Goal: Transaction & Acquisition: Obtain resource

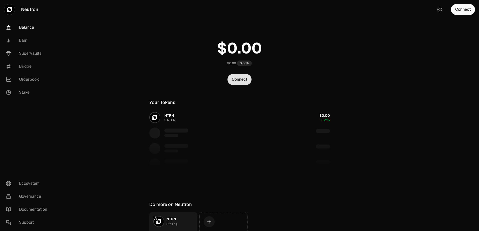
click at [248, 83] on button "Connect" at bounding box center [239, 79] width 24 height 11
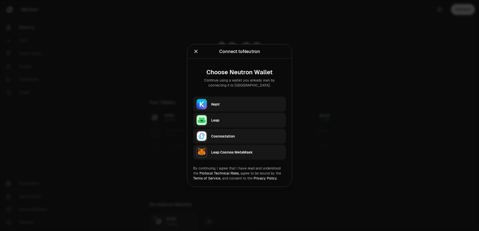
click at [196, 52] on icon "Close" at bounding box center [196, 52] width 6 height 6
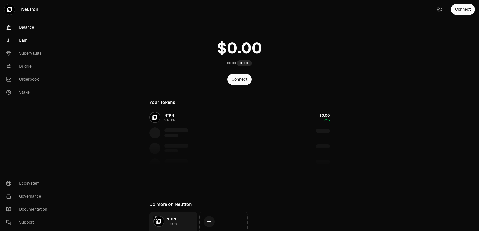
click at [26, 41] on link "Earn" at bounding box center [28, 40] width 52 height 13
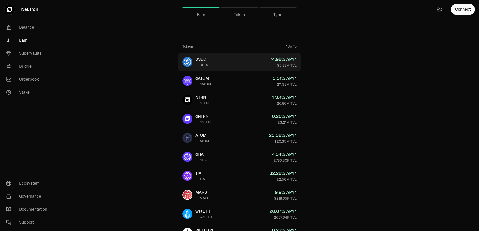
click at [216, 60] on link "USDC — USDC 74.98 % APY* $5.88M TVL" at bounding box center [239, 62] width 122 height 18
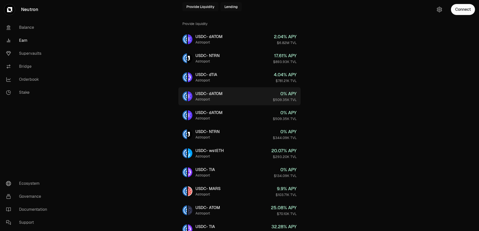
scroll to position [125, 0]
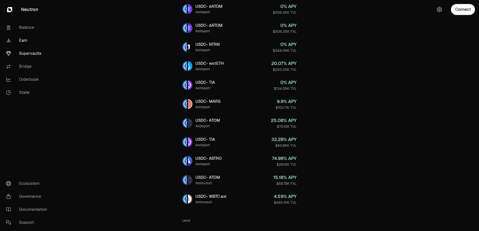
click at [31, 54] on link "Supervaults" at bounding box center [28, 53] width 52 height 13
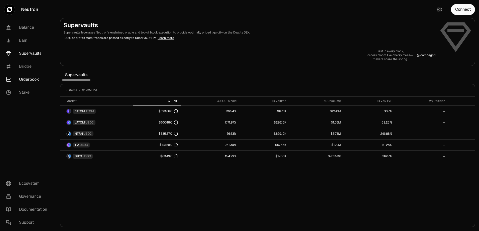
click at [29, 78] on link "Orderbook" at bounding box center [28, 79] width 52 height 13
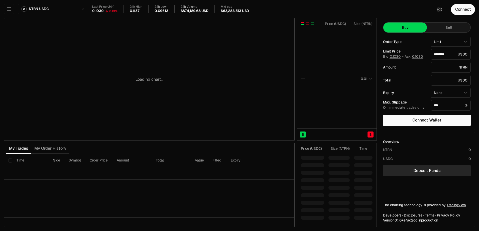
type input "********"
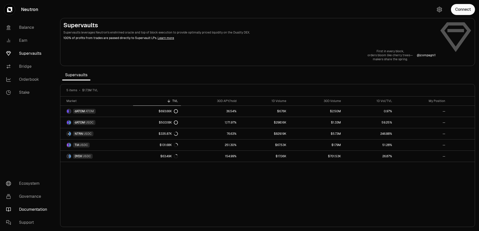
click at [31, 210] on link "Documentation" at bounding box center [28, 209] width 52 height 13
click at [31, 30] on link "Balance" at bounding box center [28, 27] width 52 height 13
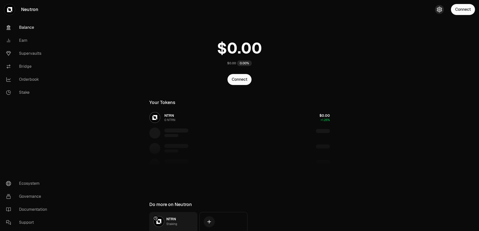
click at [440, 6] on button "button" at bounding box center [438, 9] width 9 height 9
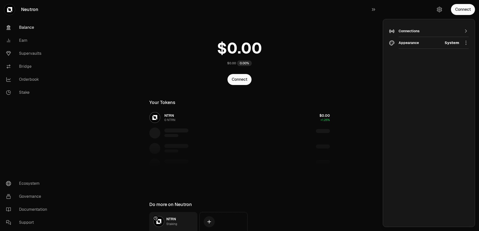
click at [425, 28] on div "Connections" at bounding box center [428, 31] width 61 height 8
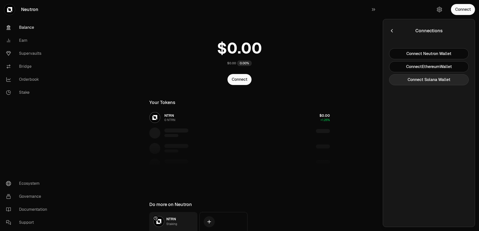
click at [434, 78] on button "Connect Solana Wallet" at bounding box center [429, 79] width 80 height 11
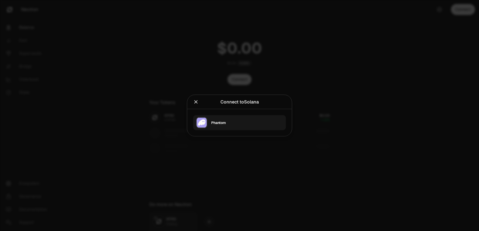
click at [239, 118] on div "Phantom" at bounding box center [248, 123] width 75 height 12
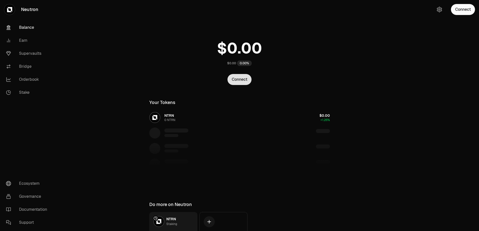
click at [241, 78] on button "Connect" at bounding box center [239, 79] width 24 height 11
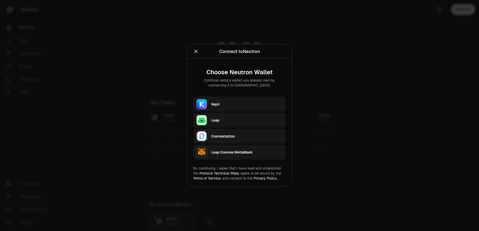
click at [200, 53] on div at bounding box center [205, 51] width 24 height 7
click at [199, 52] on div at bounding box center [205, 51] width 24 height 7
click at [199, 50] on div at bounding box center [205, 51] width 24 height 7
click at [195, 50] on icon "Close" at bounding box center [196, 52] width 6 height 6
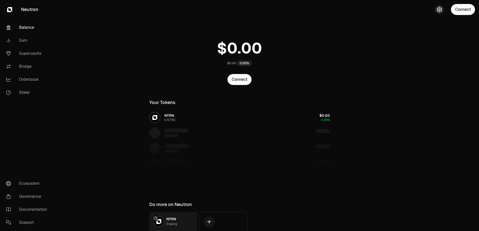
click at [438, 10] on icon "button" at bounding box center [439, 10] width 6 height 6
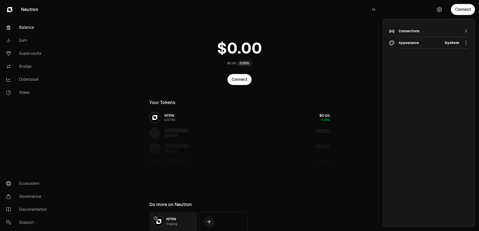
click at [431, 31] on div "Connections" at bounding box center [428, 31] width 61 height 5
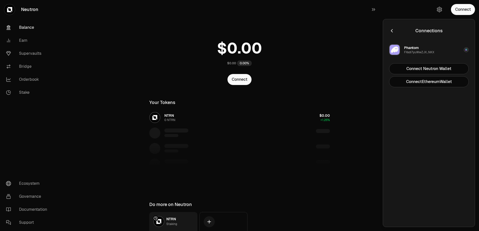
click at [425, 50] on div "Phantom FXsdi7yuWwZJX...NKX" at bounding box center [419, 49] width 30 height 9
click at [318, 33] on div "$0.00 0.00%" at bounding box center [239, 51] width 192 height 39
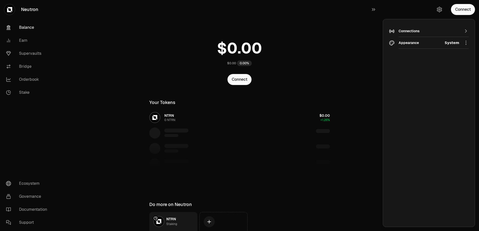
click at [439, 30] on div "Connections" at bounding box center [428, 31] width 61 height 5
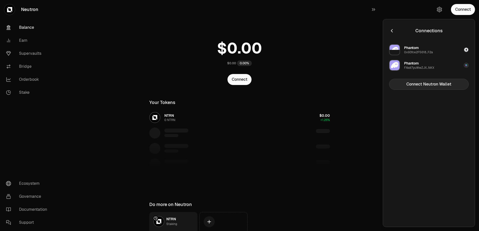
click at [431, 83] on button "Connect Neutron Wallet" at bounding box center [429, 84] width 80 height 11
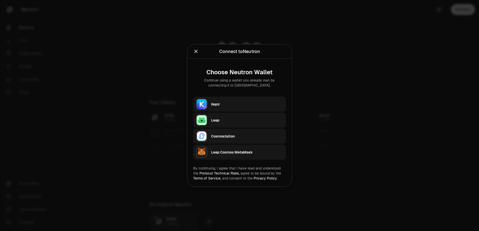
click at [429, 83] on div at bounding box center [239, 115] width 479 height 231
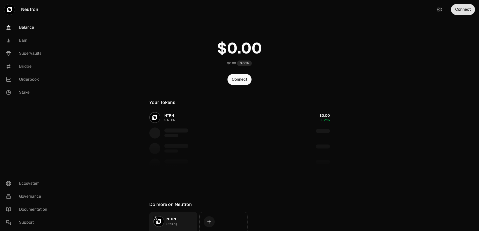
click at [463, 12] on button "Connect" at bounding box center [462, 9] width 24 height 11
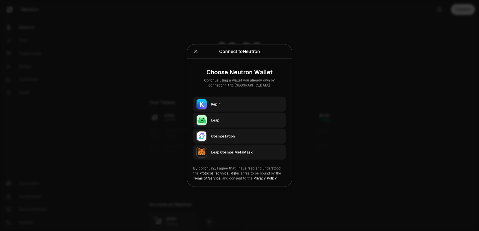
click at [441, 31] on div at bounding box center [239, 115] width 479 height 231
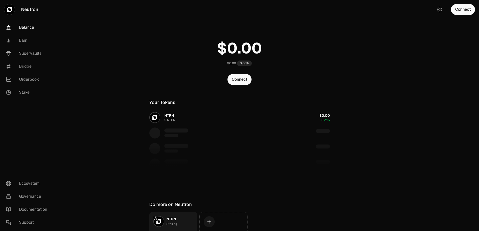
click at [435, 11] on button "button" at bounding box center [438, 9] width 9 height 9
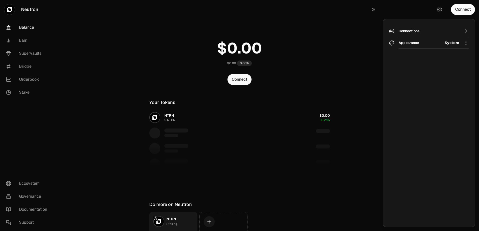
click at [413, 33] on div "Connections" at bounding box center [428, 31] width 61 height 5
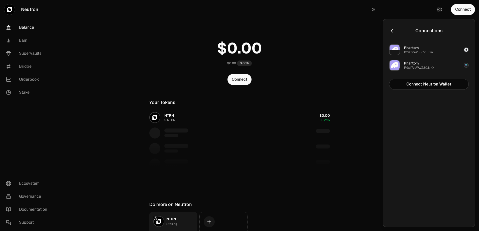
click at [443, 53] on button "Phantom 0x93fce2F5618...F2a" at bounding box center [429, 49] width 86 height 15
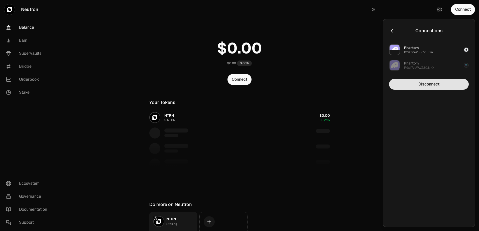
click at [432, 86] on button "Disconnect" at bounding box center [429, 84] width 80 height 11
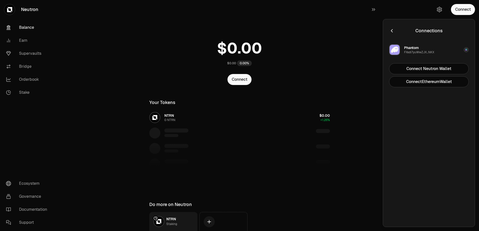
click at [426, 54] on div "Phantom FXsdi7yuWwZJX...NKX" at bounding box center [411, 49] width 45 height 11
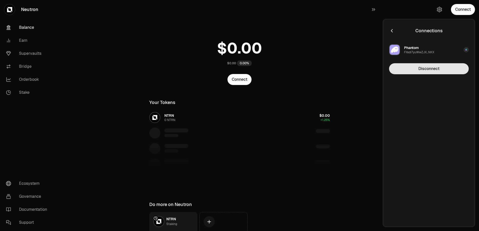
click at [425, 69] on button "Disconnect" at bounding box center [429, 68] width 80 height 11
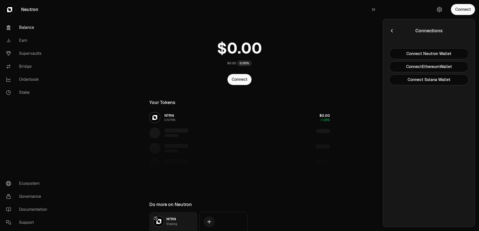
click at [395, 32] on div at bounding box center [401, 30] width 24 height 7
click at [392, 31] on icon "button" at bounding box center [392, 31] width 6 height 6
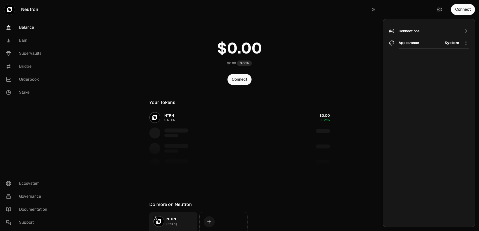
click at [358, 33] on main "$0.00 0.00% Connect Your Tokens NTRN 0 NTRN $0.00 +1.26% Do more on Neutron NTR…" at bounding box center [267, 136] width 422 height 272
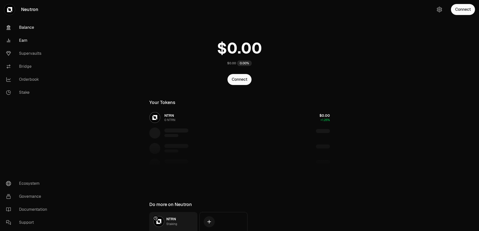
click at [29, 40] on link "Earn" at bounding box center [28, 40] width 52 height 13
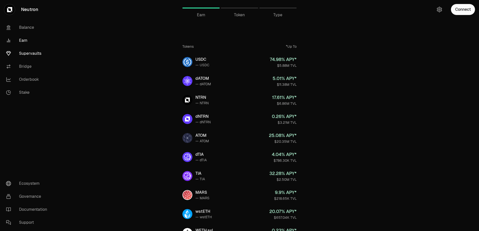
click at [25, 56] on link "Supervaults" at bounding box center [28, 53] width 52 height 13
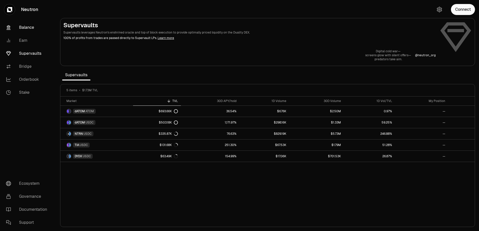
drag, startPoint x: 31, startPoint y: 23, endPoint x: 33, endPoint y: 24, distance: 2.8
click at [31, 23] on link "Balance" at bounding box center [28, 27] width 52 height 13
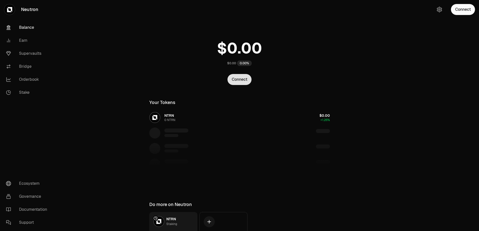
click at [243, 81] on button "Connect" at bounding box center [239, 79] width 24 height 11
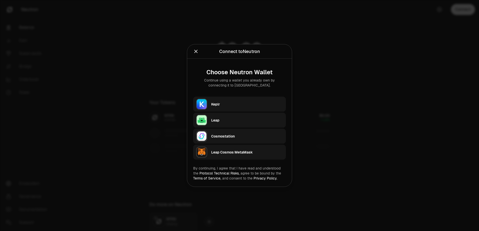
click at [235, 149] on div "Leap Cosmos MetaMask" at bounding box center [247, 153] width 72 height 8
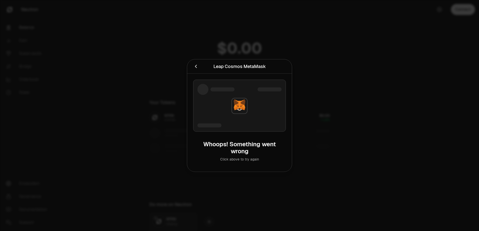
click at [195, 68] on icon "Cancel" at bounding box center [196, 67] width 6 height 6
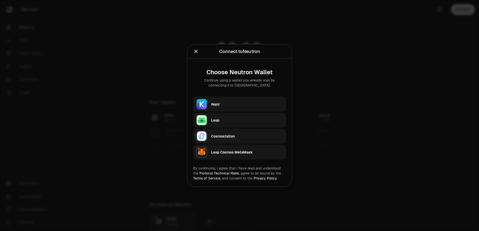
click at [218, 133] on div "Cosmostation" at bounding box center [247, 137] width 72 height 8
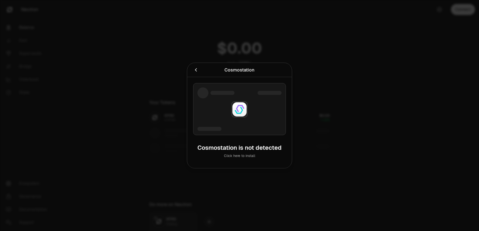
click at [238, 162] on div "Cosmostation is not detected Click here to install" at bounding box center [239, 151] width 93 height 22
click at [244, 158] on link "Click here to install" at bounding box center [239, 156] width 31 height 5
click at [198, 67] on div at bounding box center [207, 70] width 29 height 7
click at [194, 67] on icon "Cancel" at bounding box center [196, 70] width 6 height 6
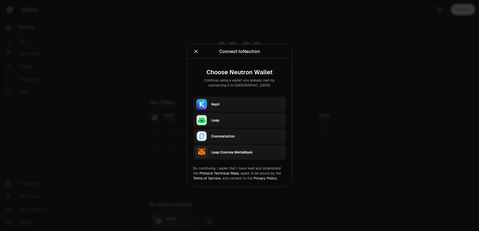
click at [230, 136] on div "Cosmostation" at bounding box center [247, 136] width 72 height 5
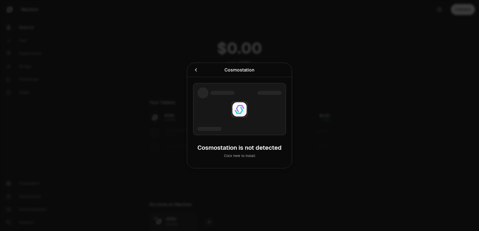
click at [221, 36] on div at bounding box center [239, 115] width 479 height 231
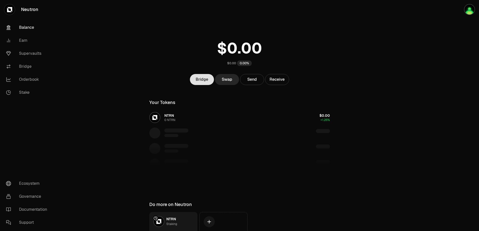
click at [204, 82] on link "Bridge" at bounding box center [202, 79] width 24 height 11
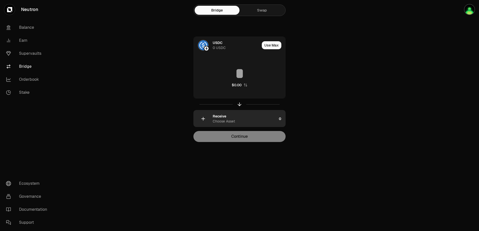
click at [246, 111] on div "Receive Choose Asset" at bounding box center [234, 118] width 83 height 17
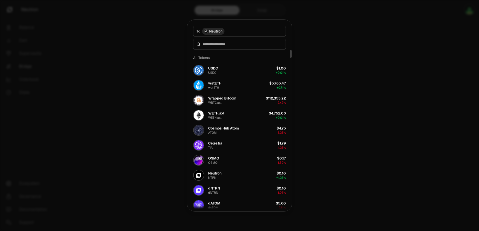
click at [356, 101] on div at bounding box center [239, 115] width 479 height 231
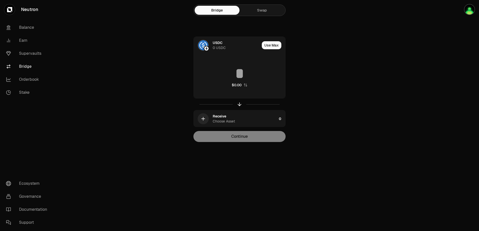
click at [94, 79] on main "Bridge Swap USDC 0 USDC Use Max $0.00 Receive Choose Asset 0 Continue" at bounding box center [267, 81] width 422 height 162
click at [466, 9] on img "button" at bounding box center [469, 9] width 11 height 11
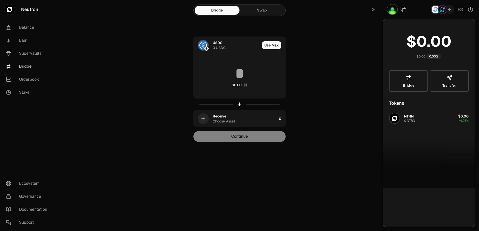
click at [445, 12] on img "button" at bounding box center [441, 9] width 9 height 9
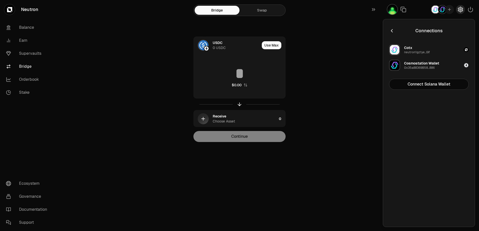
click at [460, 10] on icon "button" at bounding box center [460, 10] width 6 height 6
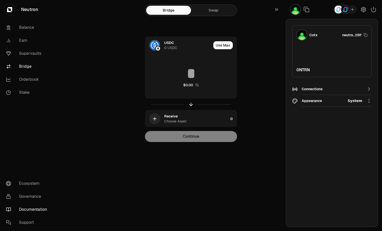
click at [31, 209] on link "Documentation" at bounding box center [28, 209] width 52 height 13
